Goal: Information Seeking & Learning: Learn about a topic

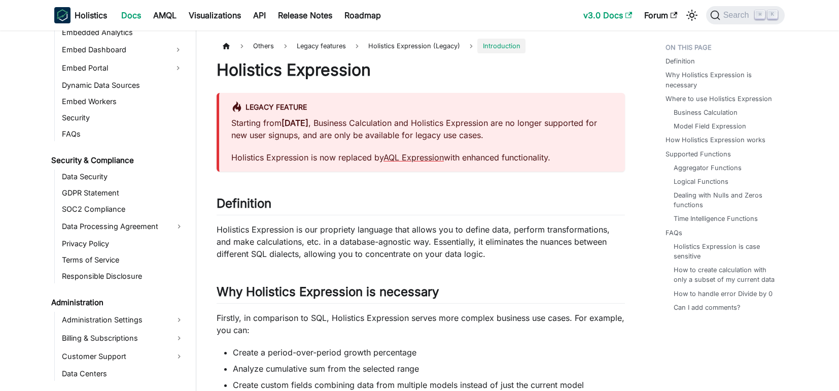
scroll to position [1128, 0]
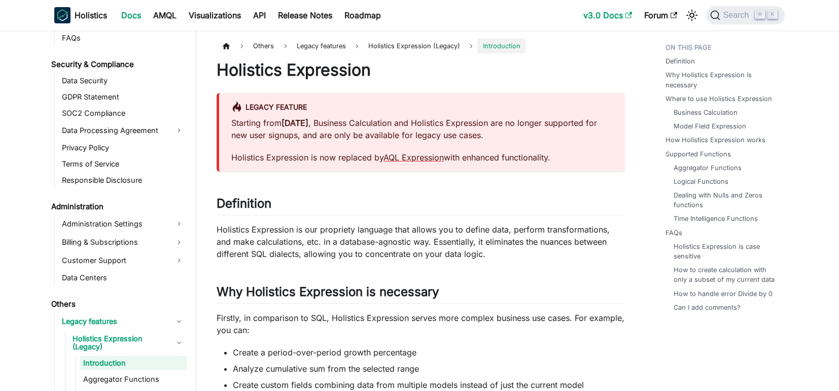
click at [612, 15] on link "v3.0 Docs" at bounding box center [607, 15] width 61 height 16
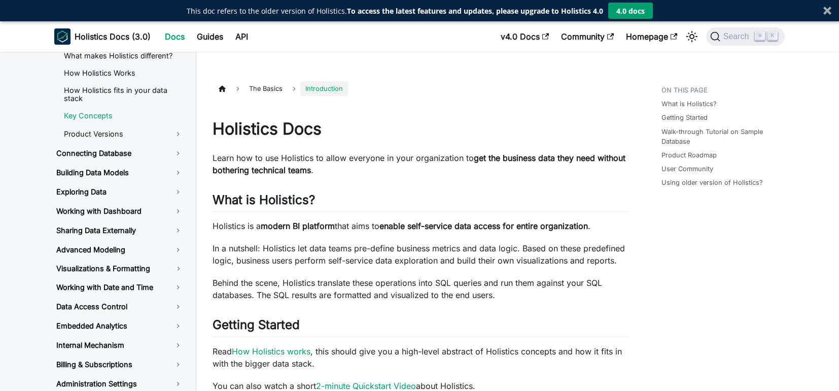
scroll to position [67, 0]
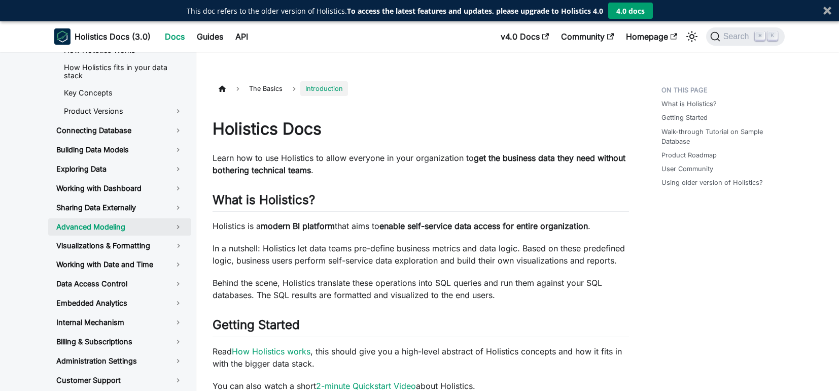
click at [89, 228] on link "Advanced Modeling" at bounding box center [119, 226] width 143 height 17
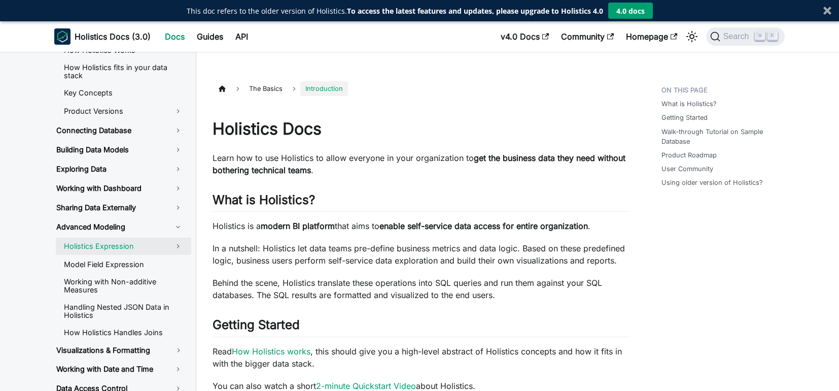
click at [97, 247] on link "Holistics Expression" at bounding box center [123, 245] width 135 height 17
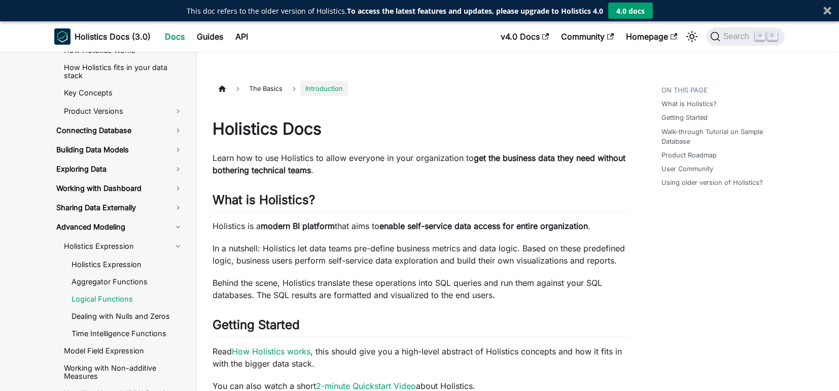
click at [100, 294] on link "Logical Functions" at bounding box center [127, 298] width 128 height 15
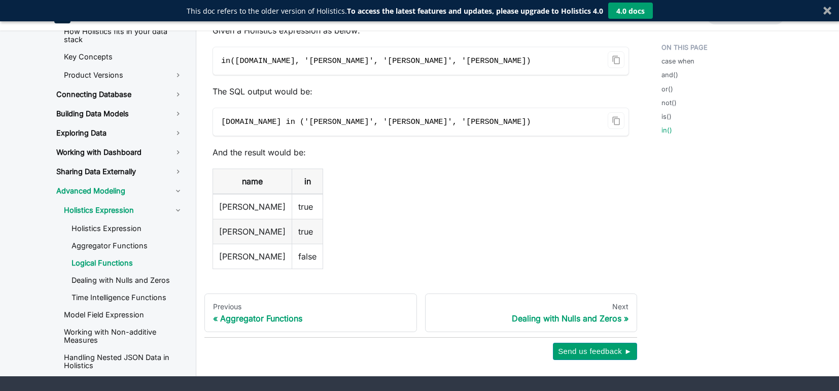
scroll to position [2930, 0]
